Goal: Transaction & Acquisition: Purchase product/service

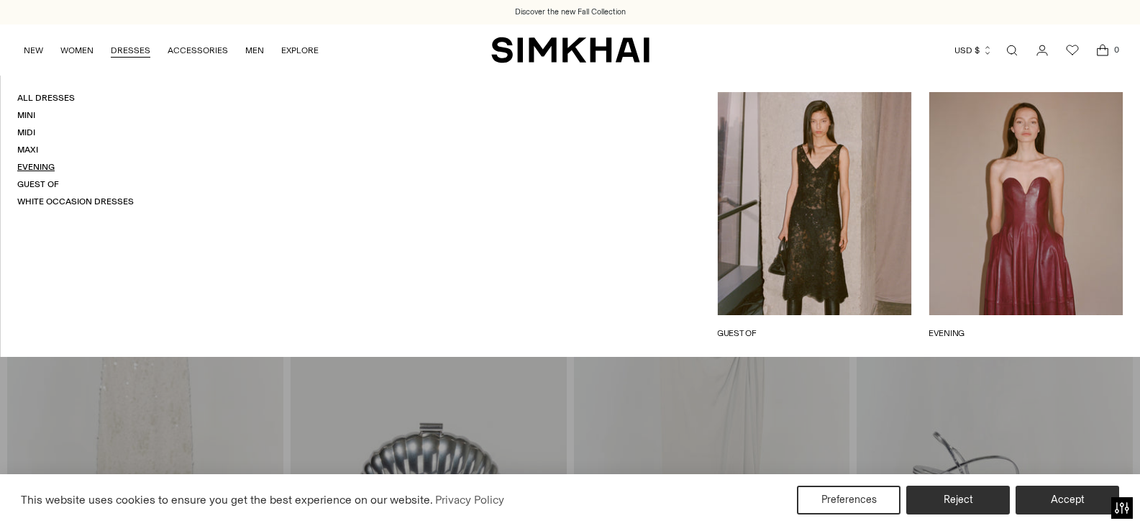
click at [45, 165] on link "Evening" at bounding box center [35, 167] width 37 height 10
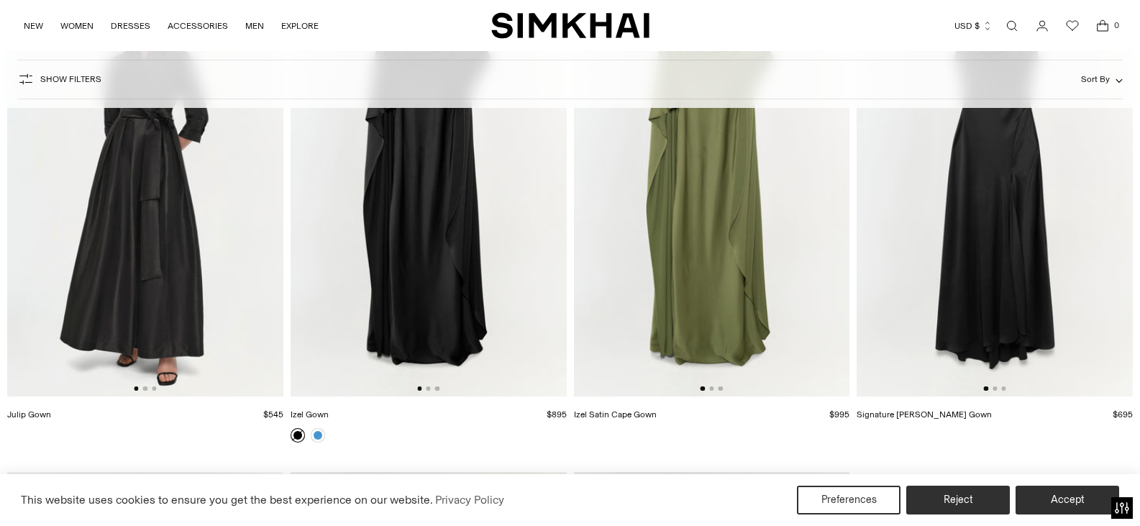
scroll to position [4603, 0]
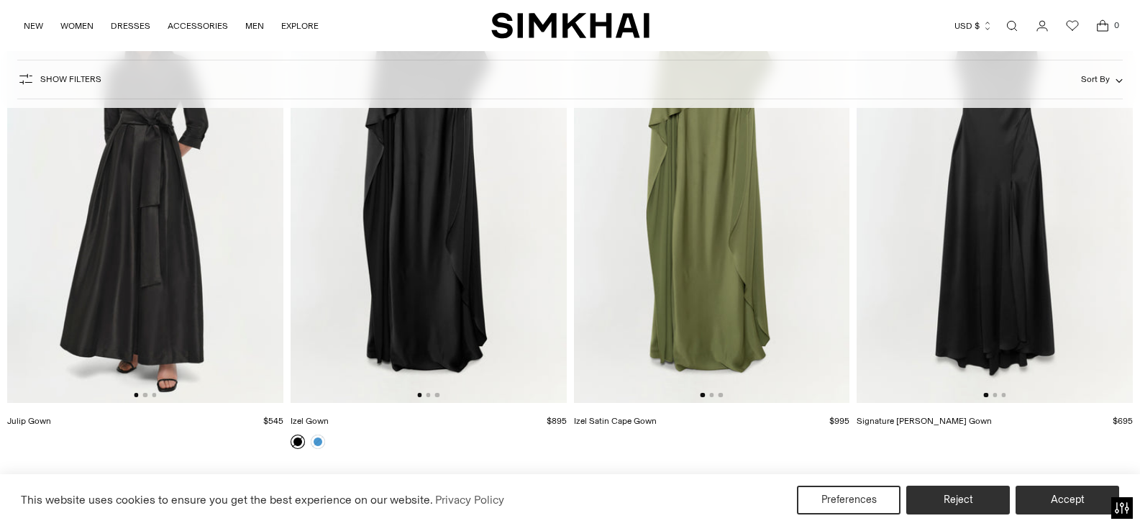
click at [663, 247] on img at bounding box center [712, 195] width 276 height 414
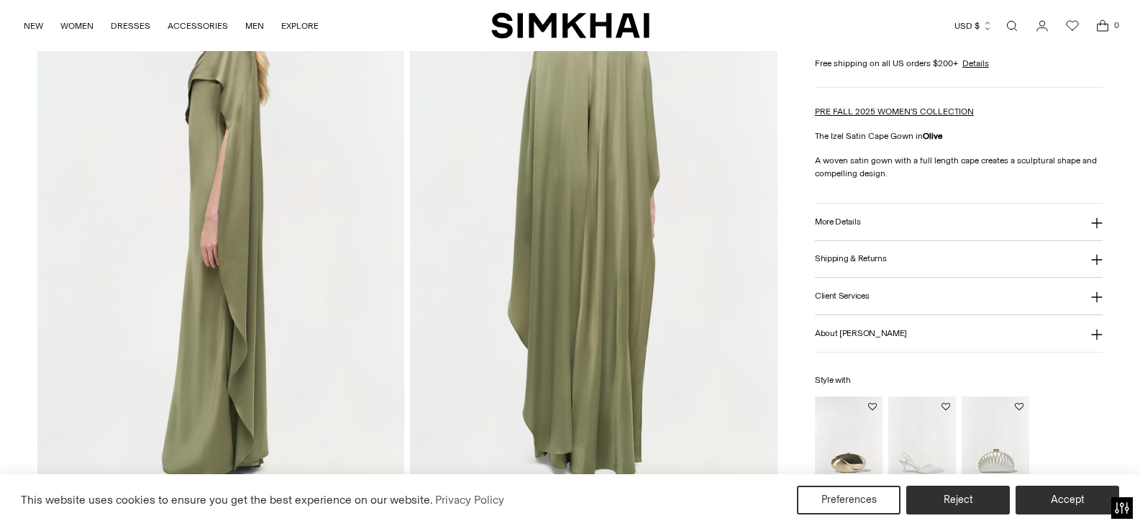
scroll to position [863, 0]
